Goal: Task Accomplishment & Management: Manage account settings

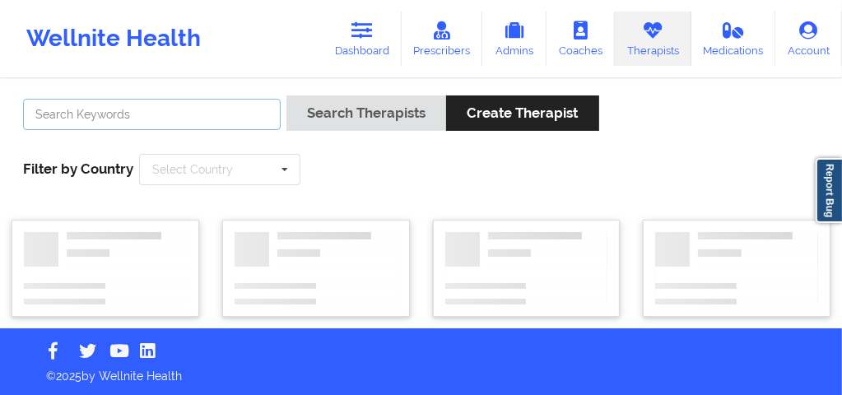
click at [217, 116] on input "text" at bounding box center [152, 114] width 258 height 31
type input "i"
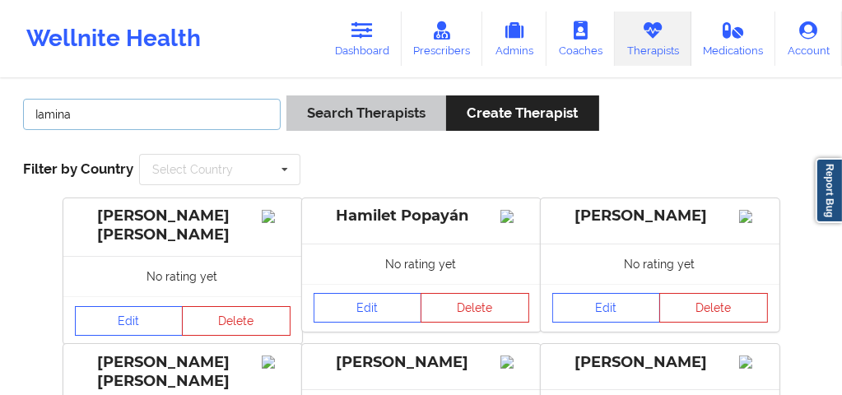
type input "Iamina"
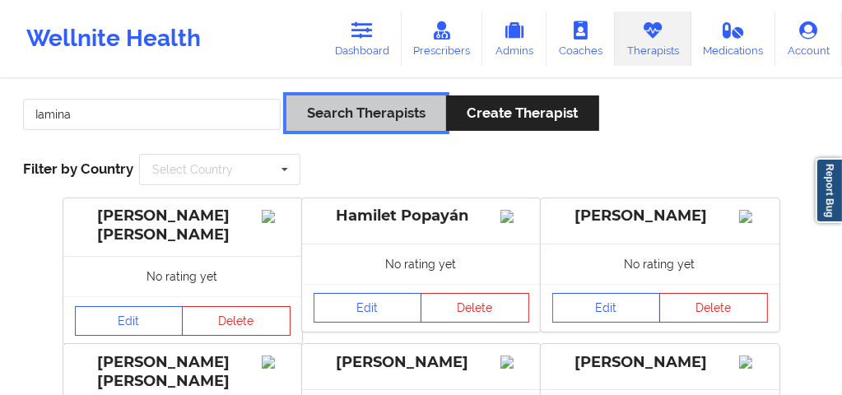
click at [360, 101] on button "Search Therapists" at bounding box center [366, 112] width 160 height 35
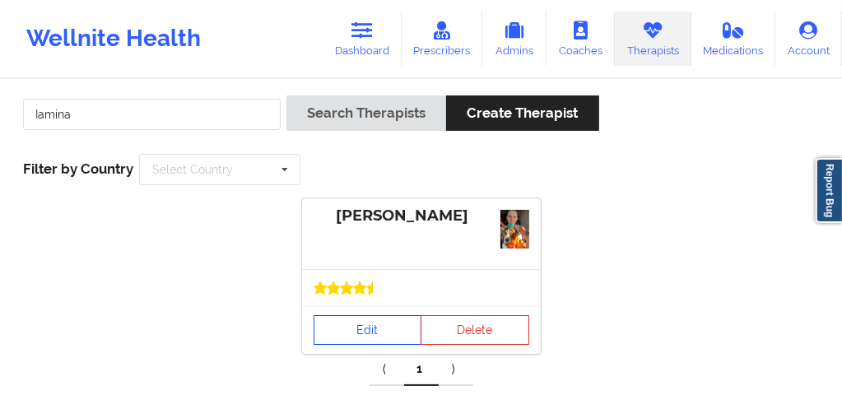
click at [363, 327] on link "Edit" at bounding box center [368, 330] width 109 height 30
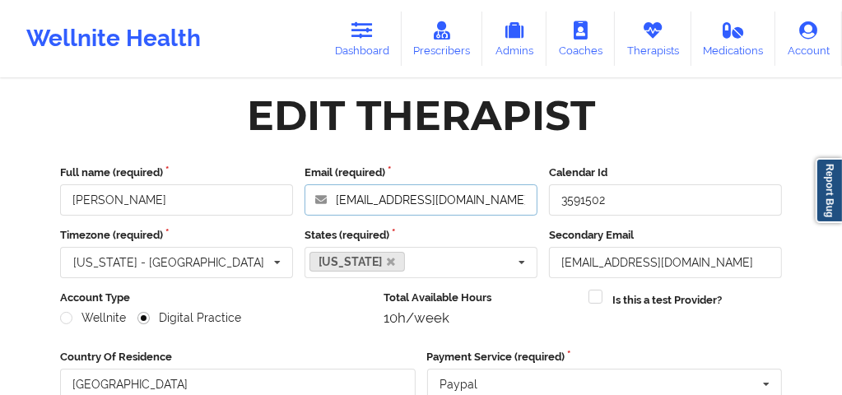
drag, startPoint x: 477, startPoint y: 201, endPoint x: 333, endPoint y: 204, distance: 144.1
click at [333, 204] on input "[EMAIL_ADDRESS][DOMAIN_NAME]" at bounding box center [421, 199] width 233 height 31
click at [362, 43] on link "Dashboard" at bounding box center [362, 39] width 79 height 54
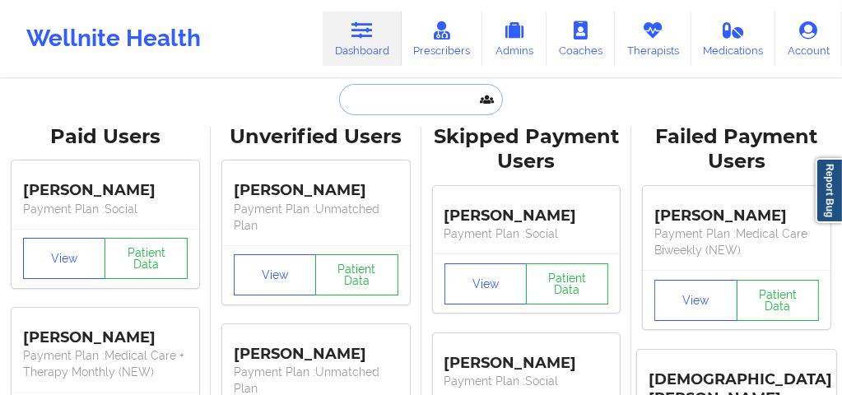
click at [362, 100] on input "text" at bounding box center [420, 99] width 163 height 31
paste input "[PERSON_NAME]"
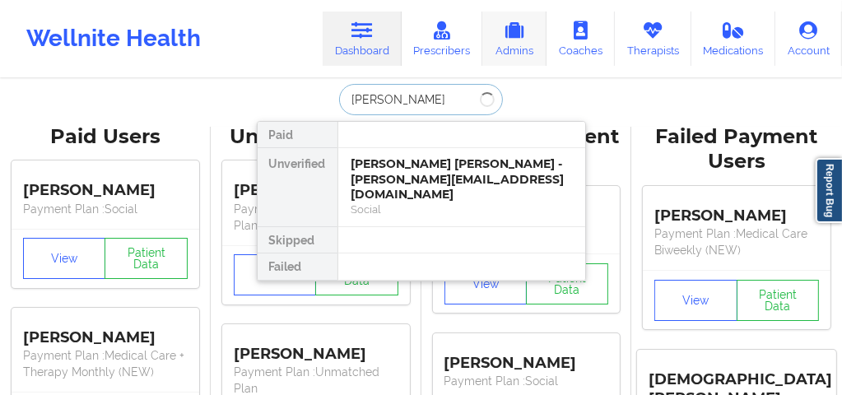
type input "[PERSON_NAME]"
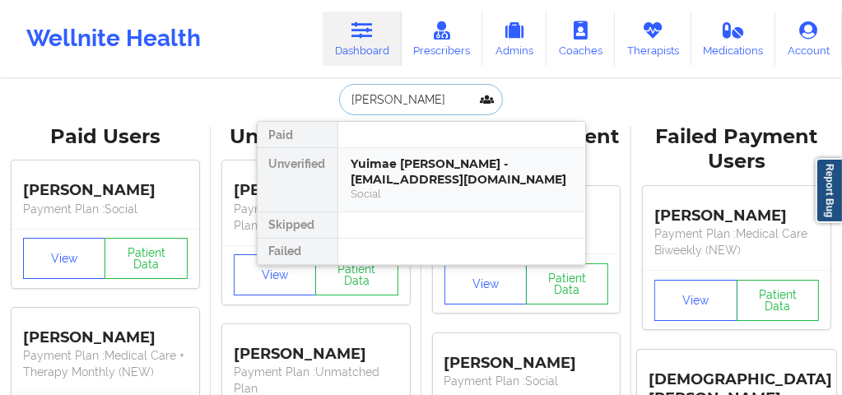
click at [413, 168] on div "Yuimae [PERSON_NAME] - [EMAIL_ADDRESS][DOMAIN_NAME]" at bounding box center [462, 171] width 221 height 30
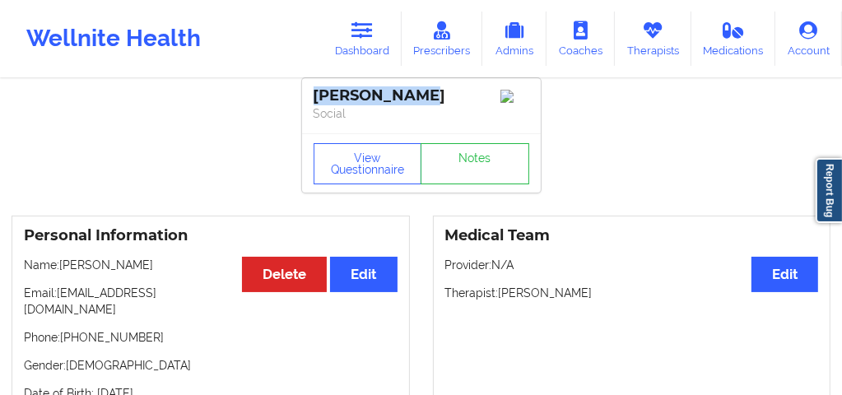
drag, startPoint x: 365, startPoint y: 95, endPoint x: 310, endPoint y: 93, distance: 56.0
click at [310, 93] on div "[PERSON_NAME] Social" at bounding box center [421, 105] width 239 height 55
click at [368, 45] on link "Dashboard" at bounding box center [362, 39] width 79 height 54
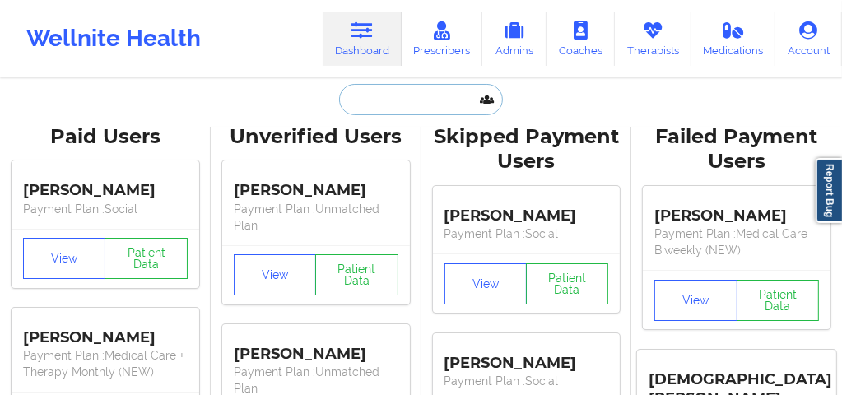
click at [384, 102] on input "text" at bounding box center [420, 99] width 163 height 31
paste input "[PERSON_NAME]"
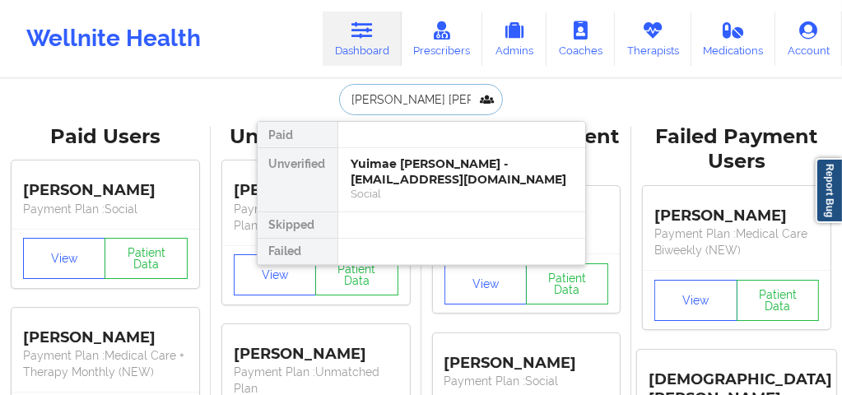
type input "[PERSON_NAME]"
click at [408, 170] on div "[PERSON_NAME] - [EMAIL_ADDRESS][DOMAIN_NAME]" at bounding box center [462, 171] width 221 height 30
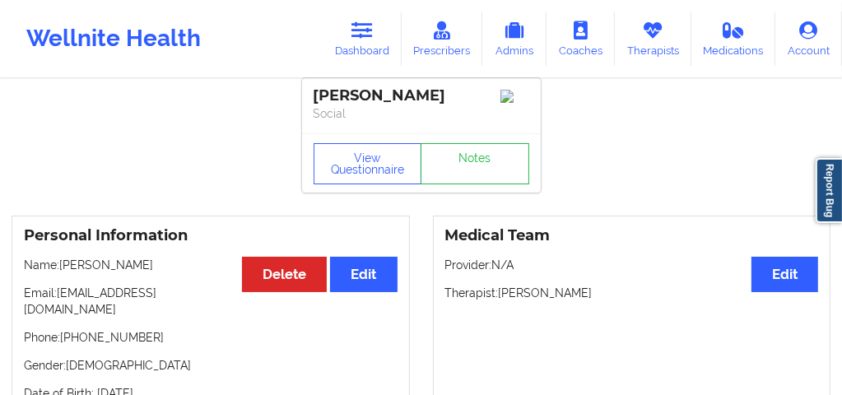
drag, startPoint x: 445, startPoint y: 99, endPoint x: 315, endPoint y: 99, distance: 129.2
click at [315, 99] on div "[PERSON_NAME]" at bounding box center [422, 95] width 216 height 19
copy div "[PERSON_NAME]"
drag, startPoint x: 372, startPoint y: 40, endPoint x: 372, endPoint y: 76, distance: 36.2
click at [372, 39] on icon at bounding box center [362, 30] width 21 height 18
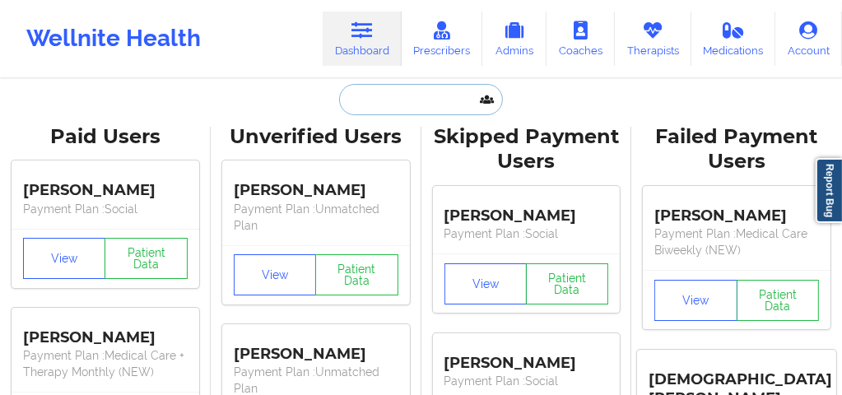
click at [371, 100] on input "text" at bounding box center [420, 99] width 163 height 31
paste input "[PERSON_NAME]"
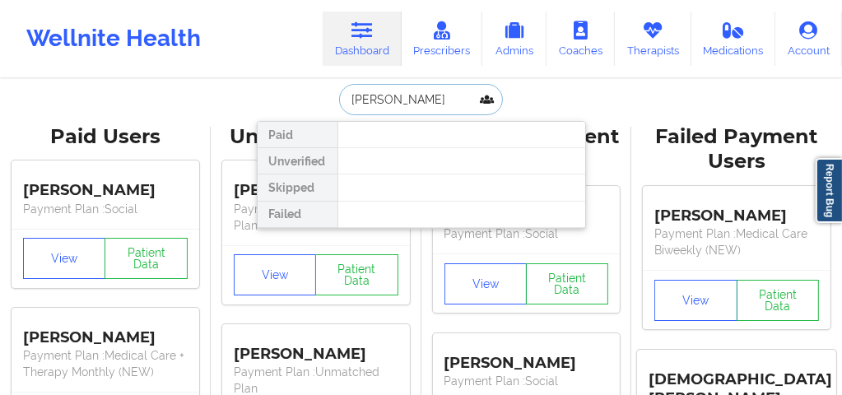
click at [347, 97] on input "[PERSON_NAME]" at bounding box center [420, 99] width 163 height 31
click at [432, 100] on input "[PERSON_NAME]" at bounding box center [420, 99] width 163 height 31
type input "[PERSON_NAME]"
drag, startPoint x: 424, startPoint y: 95, endPoint x: 319, endPoint y: 100, distance: 104.6
click at [319, 100] on div "[PERSON_NAME] Paid Unverified Skipped Failed" at bounding box center [421, 99] width 329 height 31
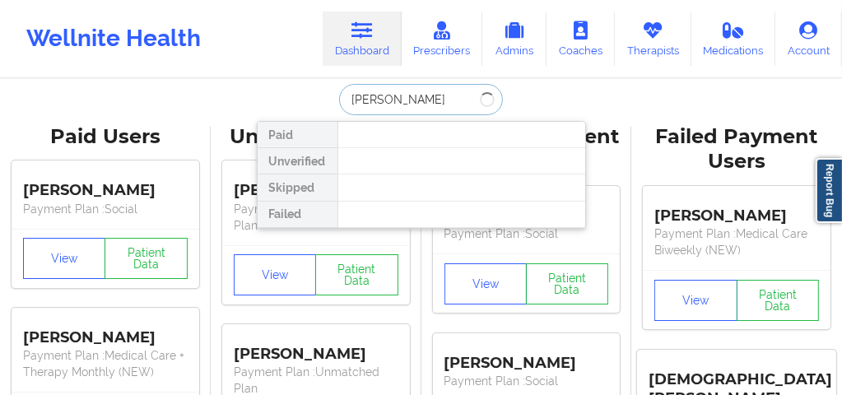
type input "[PERSON_NAME]"
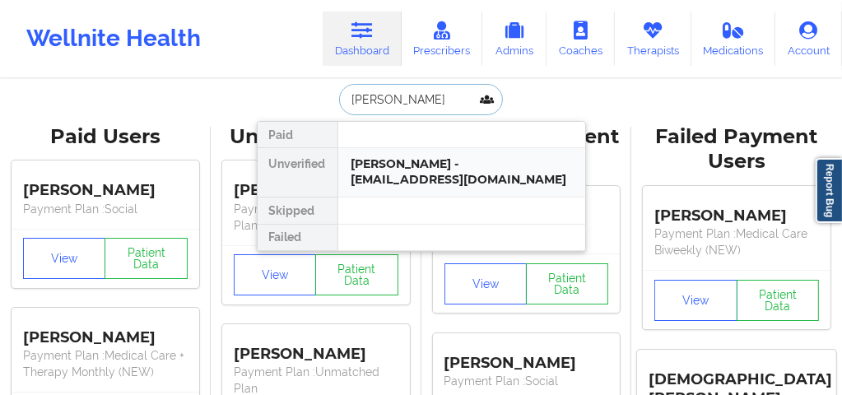
click at [379, 172] on div "[PERSON_NAME] - [EMAIL_ADDRESS][DOMAIN_NAME]" at bounding box center [461, 172] width 247 height 49
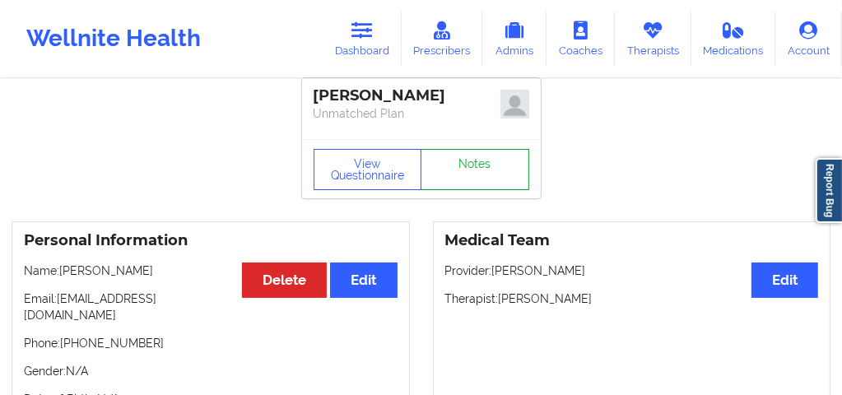
click at [468, 152] on link "Notes" at bounding box center [475, 169] width 109 height 41
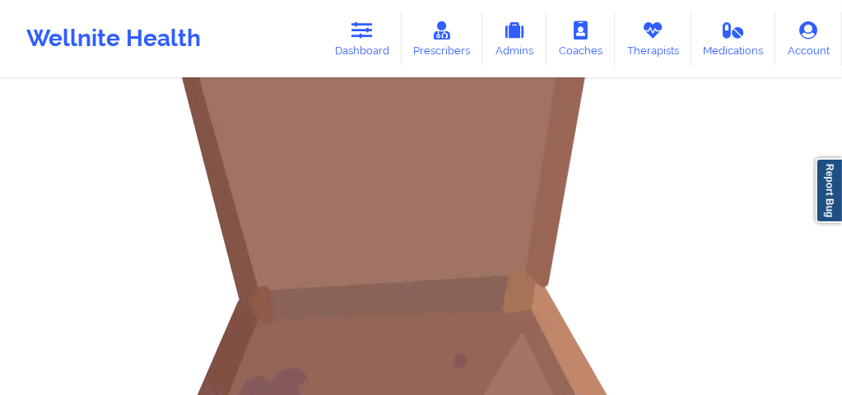
scroll to position [252, 0]
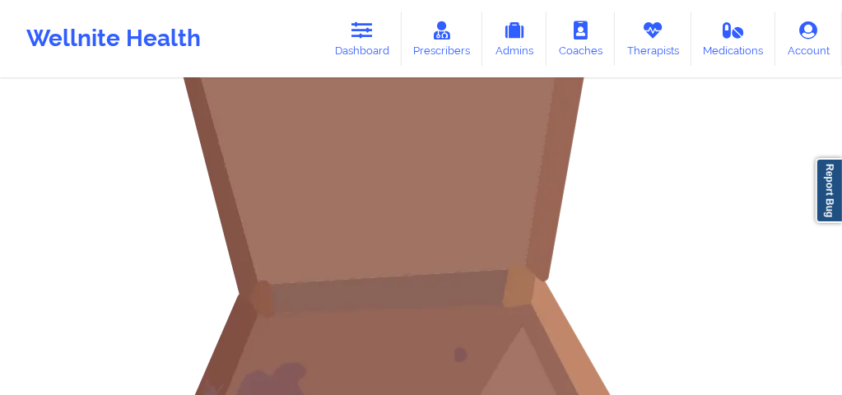
click at [358, 50] on link "Dashboard" at bounding box center [362, 39] width 79 height 54
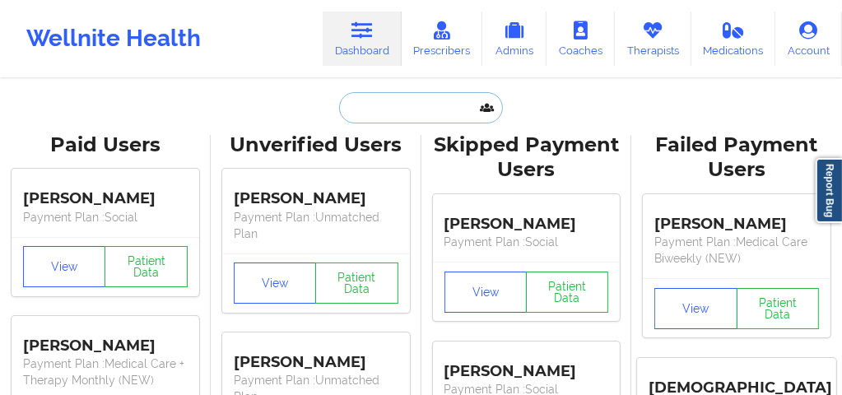
click at [373, 116] on input "text" at bounding box center [420, 107] width 163 height 31
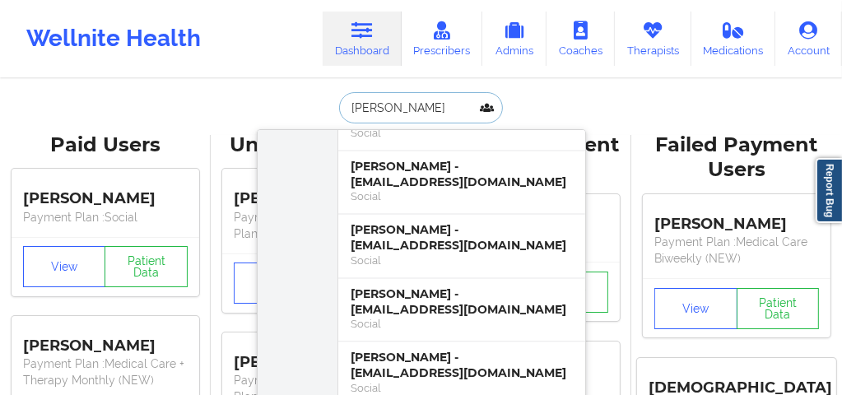
scroll to position [2447, 0]
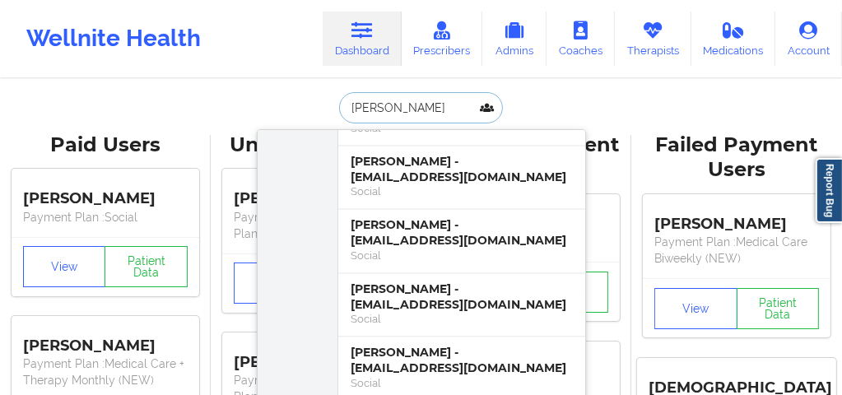
type input "[PERSON_NAME]"
drag, startPoint x: 413, startPoint y: 108, endPoint x: 329, endPoint y: 112, distance: 84.1
click at [329, 112] on div "[PERSON_NAME] [PERSON_NAME] - [EMAIL_ADDRESS][DOMAIN_NAME] Social [PERSON_NAME]…" at bounding box center [421, 107] width 329 height 31
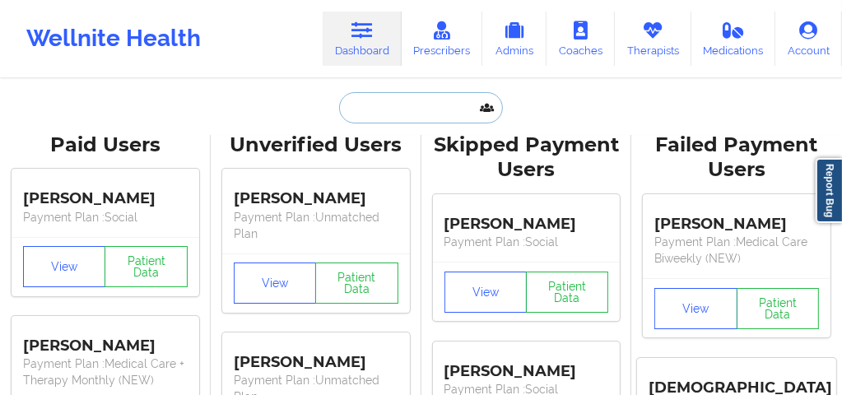
paste input "[EMAIL_ADDRESS][DOMAIN_NAME]"
type input "[EMAIL_ADDRESS][DOMAIN_NAME]"
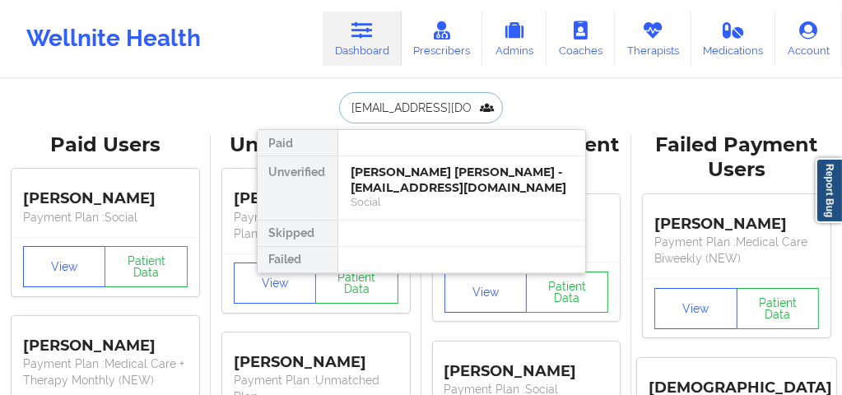
scroll to position [0, 0]
click at [411, 184] on div "[PERSON_NAME] [PERSON_NAME] - [EMAIL_ADDRESS][DOMAIN_NAME]" at bounding box center [462, 180] width 221 height 30
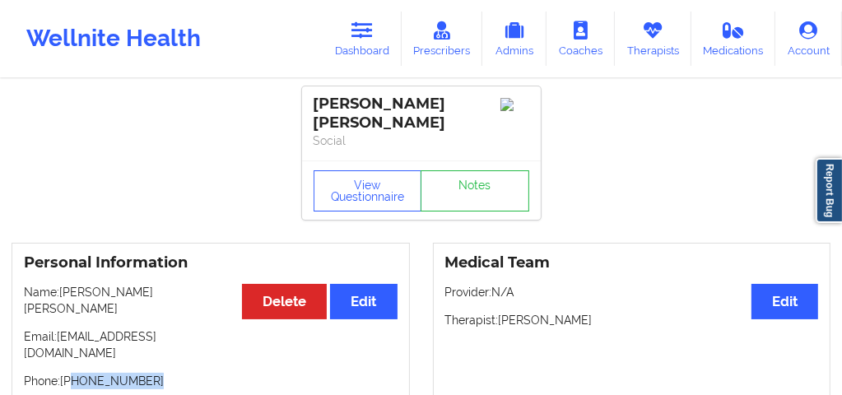
drag, startPoint x: 151, startPoint y: 336, endPoint x: 75, endPoint y: 331, distance: 76.7
click at [75, 373] on p "Phone: [PHONE_NUMBER]" at bounding box center [211, 381] width 374 height 16
copy p "[PHONE_NUMBER]"
click at [673, 45] on link "Therapists" at bounding box center [653, 39] width 77 height 54
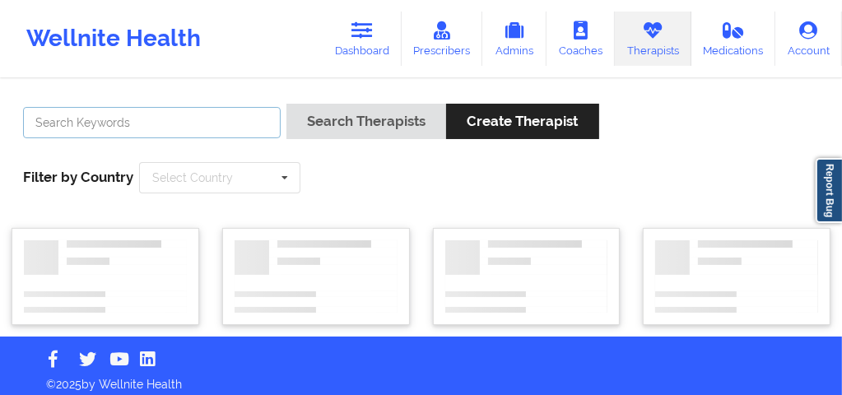
click at [242, 115] on input "text" at bounding box center [152, 122] width 258 height 31
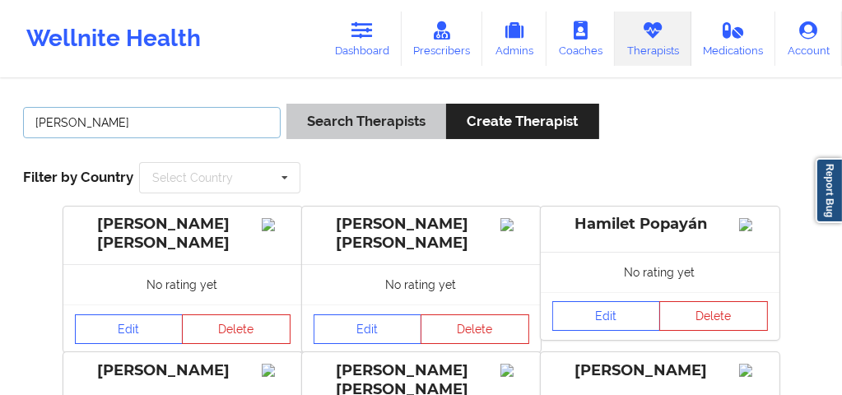
type input "[PERSON_NAME]"
click at [369, 119] on button "Search Therapists" at bounding box center [366, 121] width 160 height 35
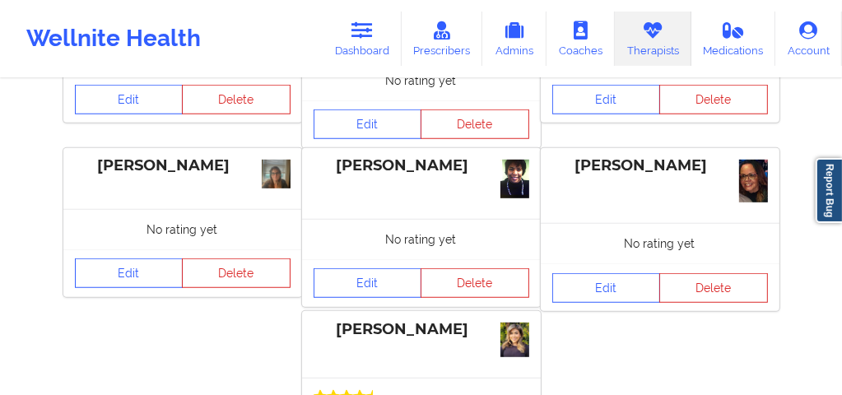
scroll to position [438, 0]
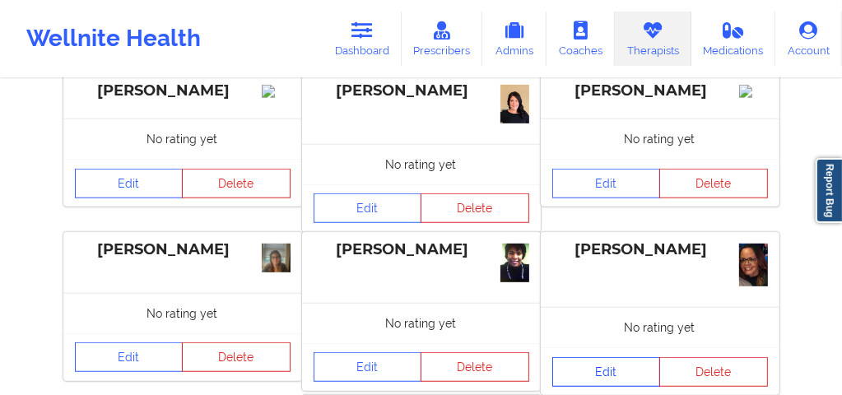
click at [600, 372] on link "Edit" at bounding box center [606, 372] width 109 height 30
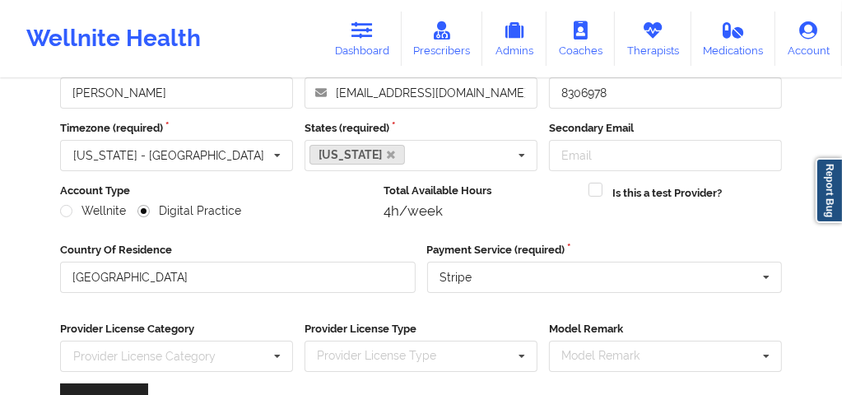
scroll to position [342, 0]
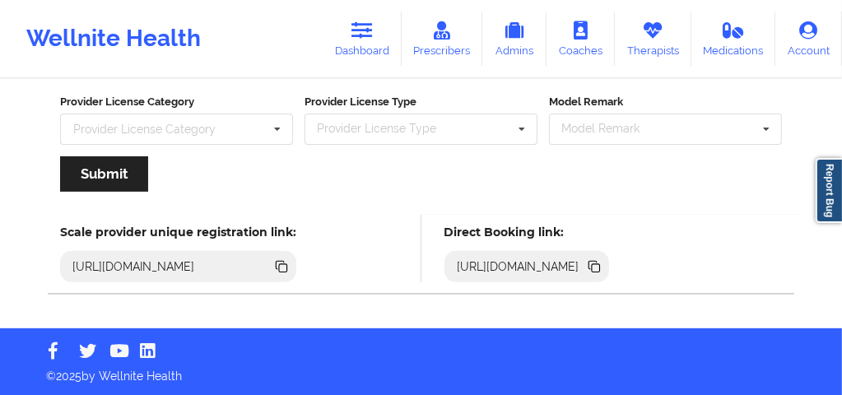
click at [600, 267] on icon at bounding box center [596, 268] width 8 height 8
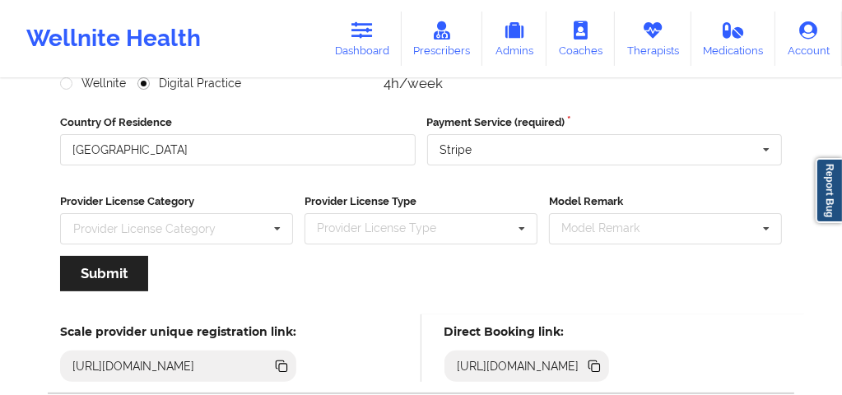
scroll to position [24, 0]
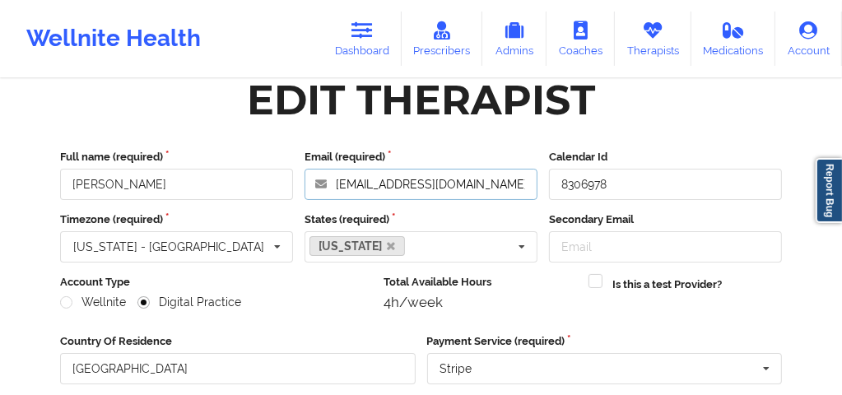
drag, startPoint x: 418, startPoint y: 184, endPoint x: 330, endPoint y: 184, distance: 88.1
click at [330, 184] on input "[EMAIL_ADDRESS][DOMAIN_NAME]" at bounding box center [421, 184] width 233 height 31
click at [369, 45] on link "Dashboard" at bounding box center [362, 39] width 79 height 54
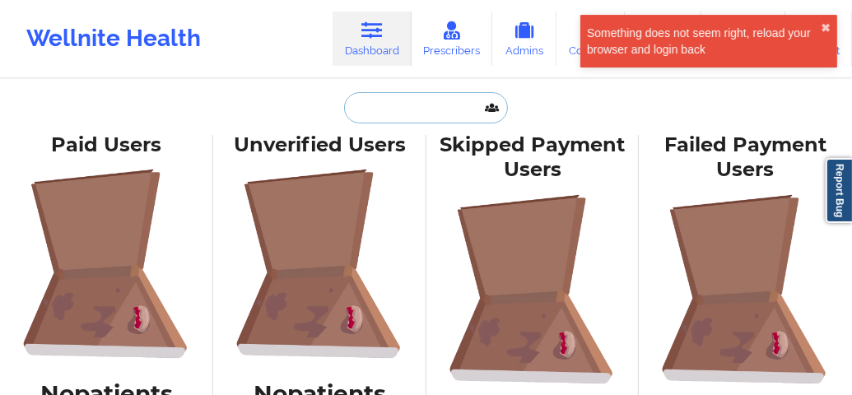
click at [379, 95] on input "text" at bounding box center [425, 107] width 163 height 31
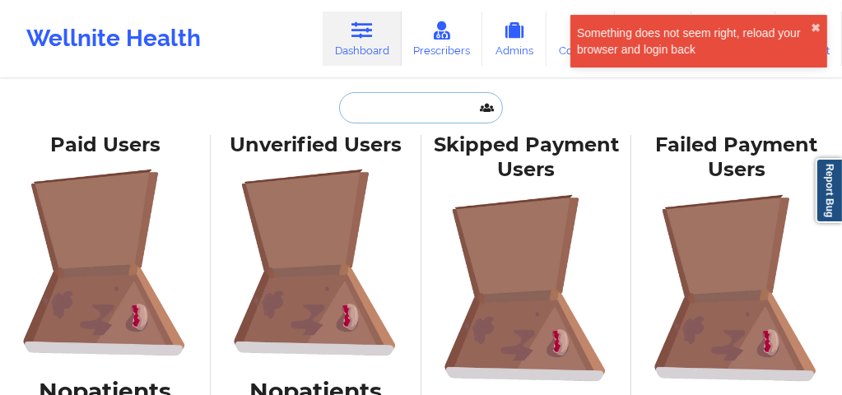
paste input "[EMAIL_ADDRESS][DOMAIN_NAME]"
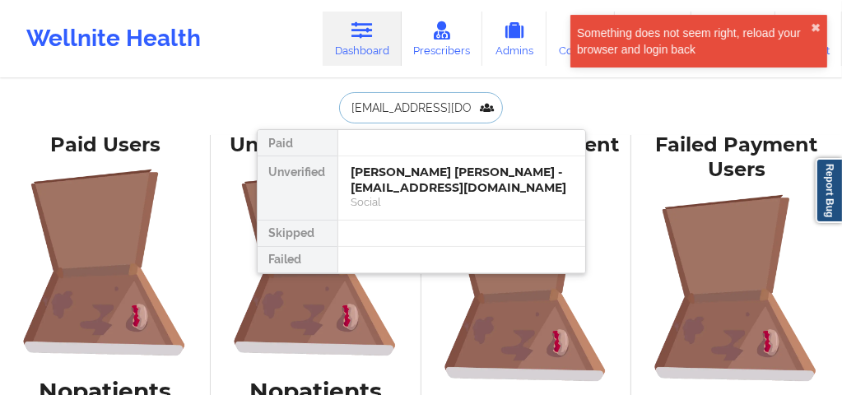
scroll to position [0, 20]
type input "[EMAIL_ADDRESS][DOMAIN_NAME]"
